Goal: Information Seeking & Learning: Learn about a topic

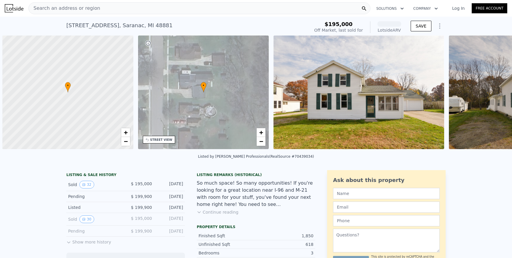
scroll to position [0, 2]
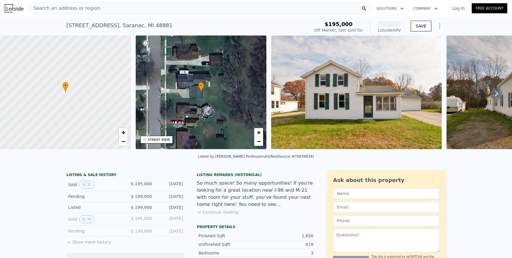
click at [111, 9] on div "Search an address or region" at bounding box center [199, 8] width 342 height 12
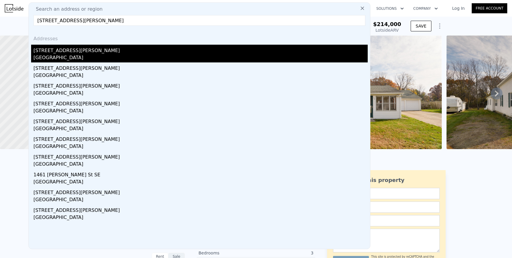
type input "[STREET_ADDRESS][PERSON_NAME]"
click at [65, 51] on div "[STREET_ADDRESS][PERSON_NAME]" at bounding box center [200, 49] width 334 height 9
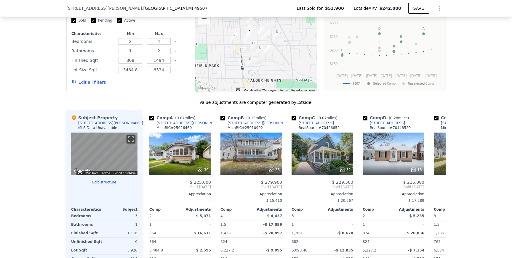
scroll to position [509, 0]
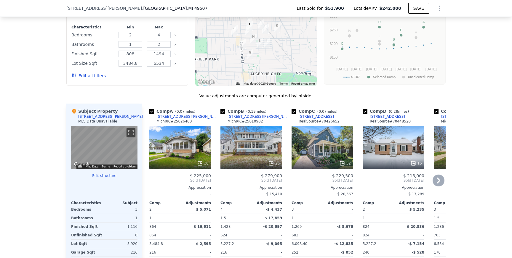
click at [437, 181] on icon at bounding box center [438, 181] width 12 height 12
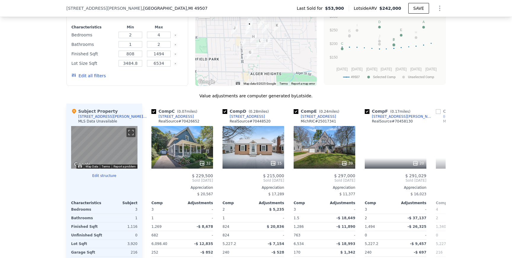
scroll to position [0, 142]
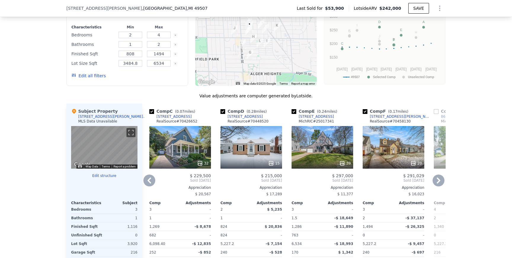
click at [149, 187] on div "Comp C ( 0.07 miles) [STREET_ADDRESS] # 70426652 32 $ 229,500 Sold [DATE] Appre…" at bounding box center [180, 199] width 66 height 190
click at [150, 181] on icon at bounding box center [149, 181] width 4 height 6
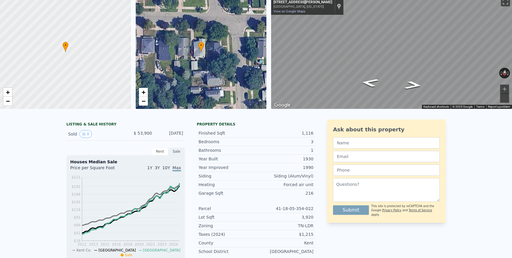
scroll to position [0, 0]
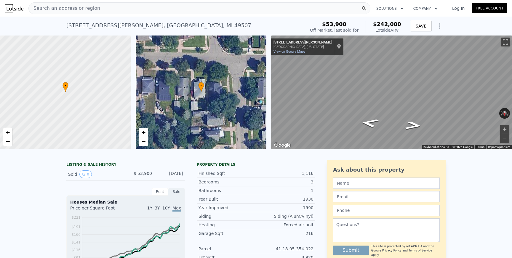
click at [77, 11] on span "Search an address or region" at bounding box center [64, 8] width 71 height 7
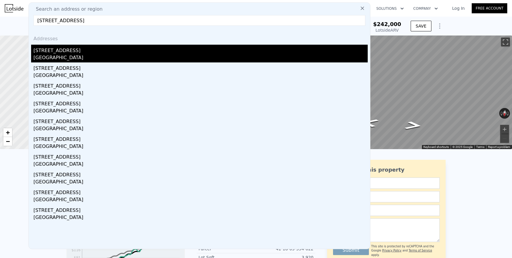
type input "[STREET_ADDRESS]"
click at [64, 53] on div "[STREET_ADDRESS]" at bounding box center [200, 49] width 334 height 9
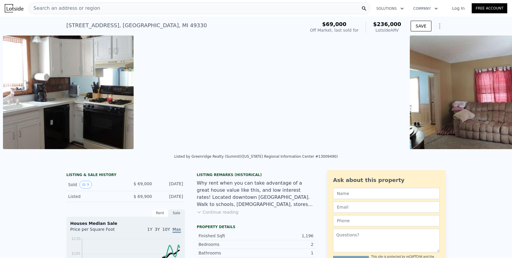
scroll to position [0, 406]
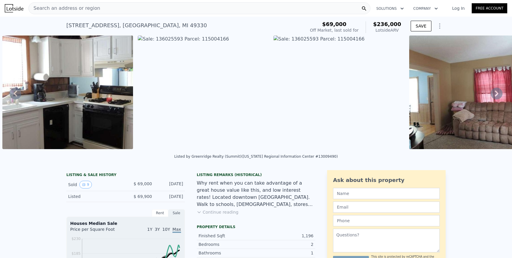
click at [499, 92] on icon at bounding box center [496, 94] width 12 height 12
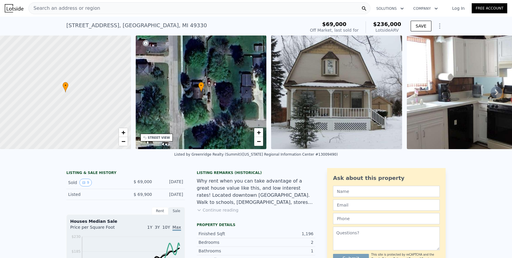
scroll to position [9, 0]
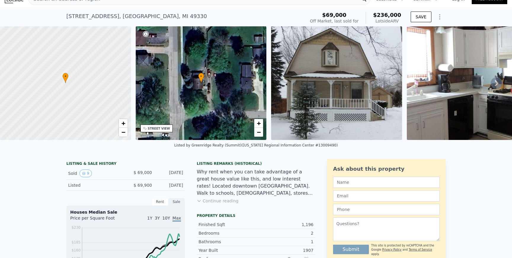
click at [222, 201] on button "Continue reading" at bounding box center [218, 201] width 42 height 6
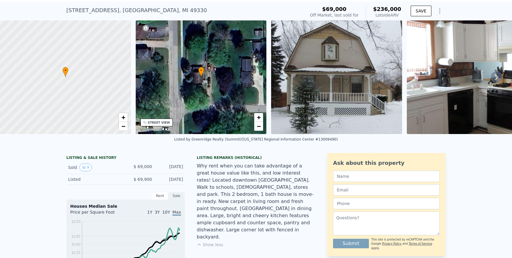
scroll to position [0, 0]
